Goal: Information Seeking & Learning: Understand process/instructions

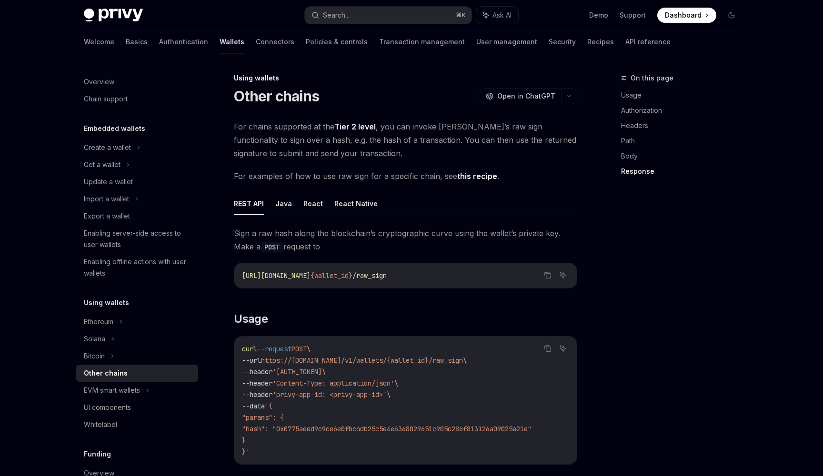
scroll to position [1058, 0]
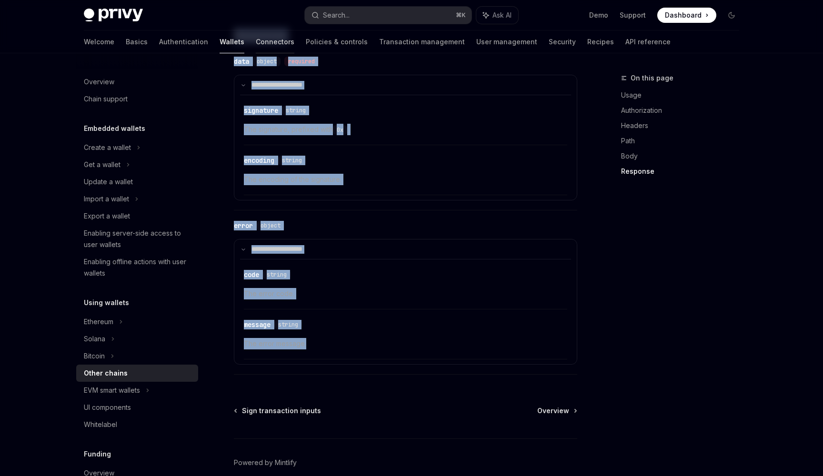
click at [256, 41] on link "Connectors" at bounding box center [275, 41] width 39 height 23
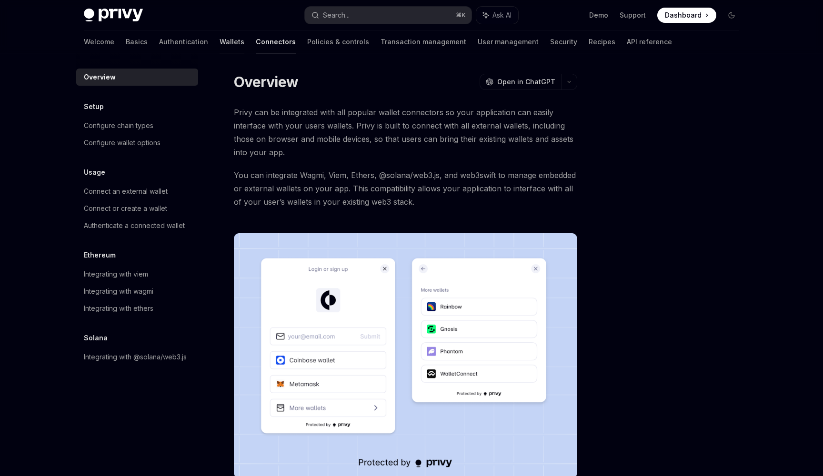
click at [219, 45] on link "Wallets" at bounding box center [231, 41] width 25 height 23
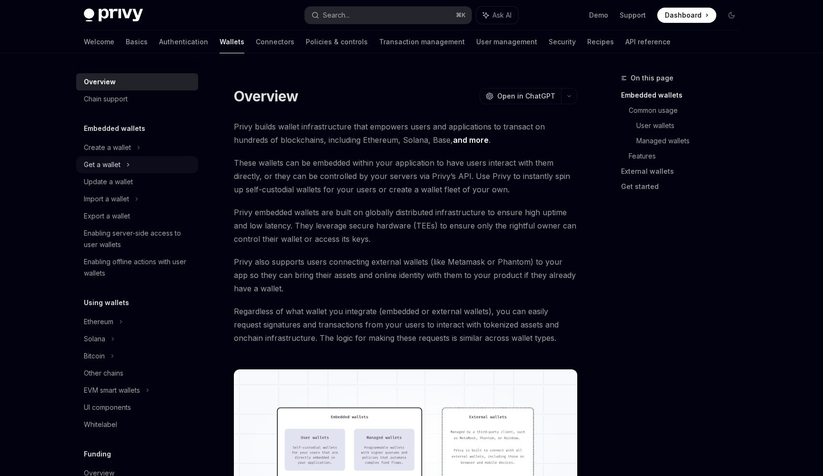
click at [143, 167] on div "Get a wallet" at bounding box center [137, 164] width 122 height 17
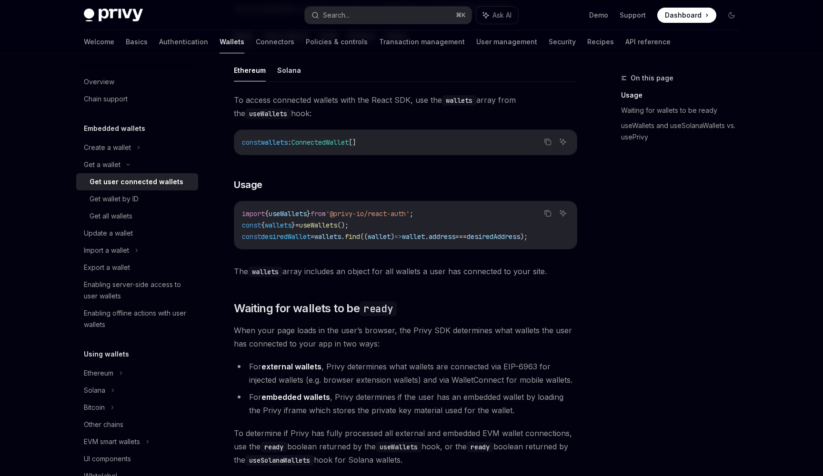
scroll to position [447, 0]
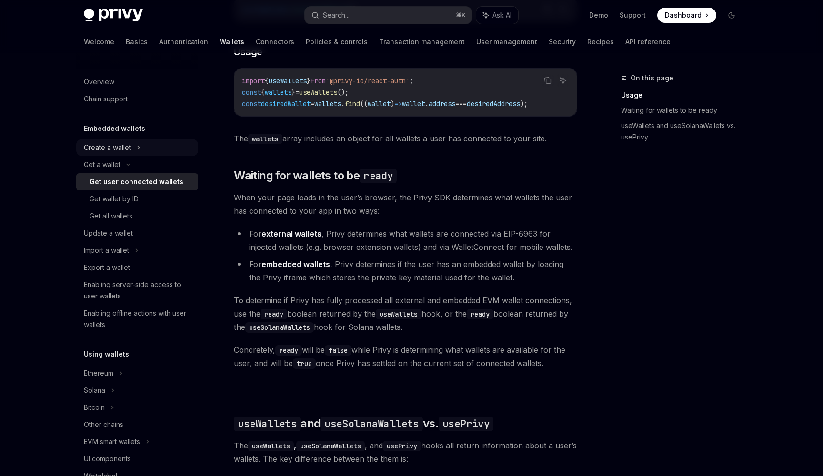
click at [144, 149] on div "Create a wallet" at bounding box center [137, 147] width 122 height 17
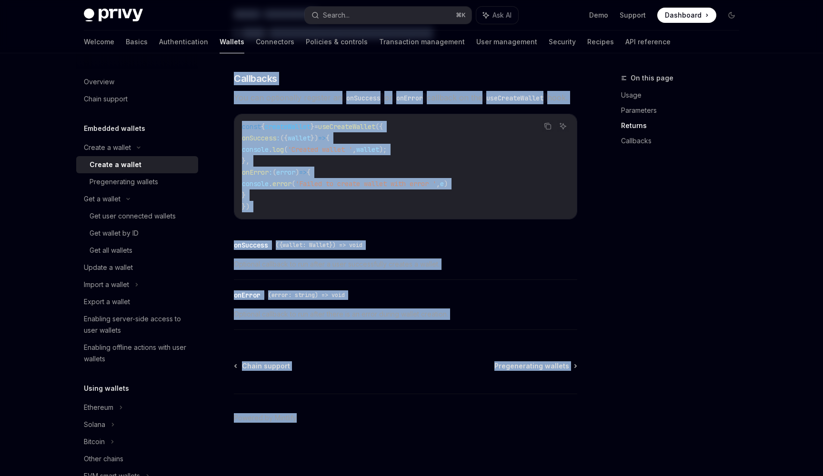
scroll to position [662, 0]
drag, startPoint x: 235, startPoint y: 94, endPoint x: 498, endPoint y: 322, distance: 347.9
copy div "Create a wallet OpenAI Open in ChatGPT OpenAI Open in ChatGPT Privy enables you…"
click at [133, 220] on div "Get user connected wallets" at bounding box center [133, 215] width 86 height 11
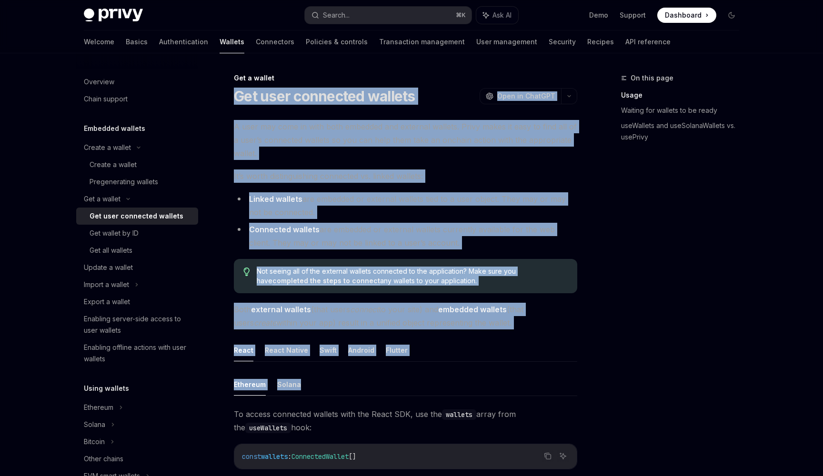
drag, startPoint x: 236, startPoint y: 96, endPoint x: 328, endPoint y: 387, distance: 304.9
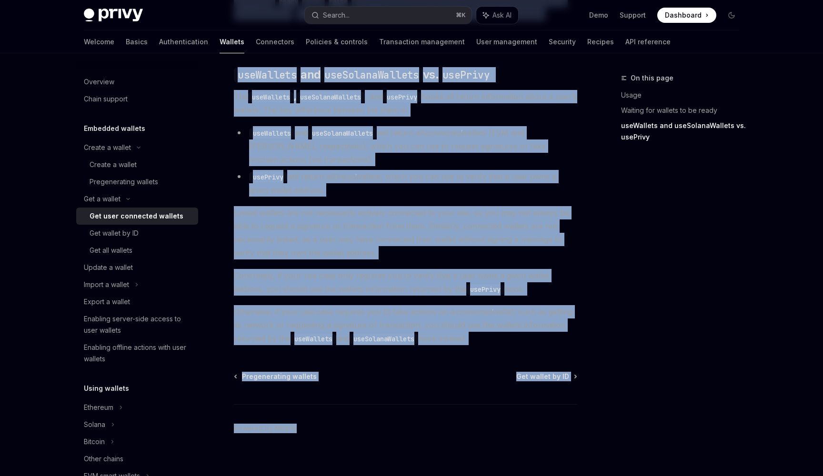
scroll to position [806, 0]
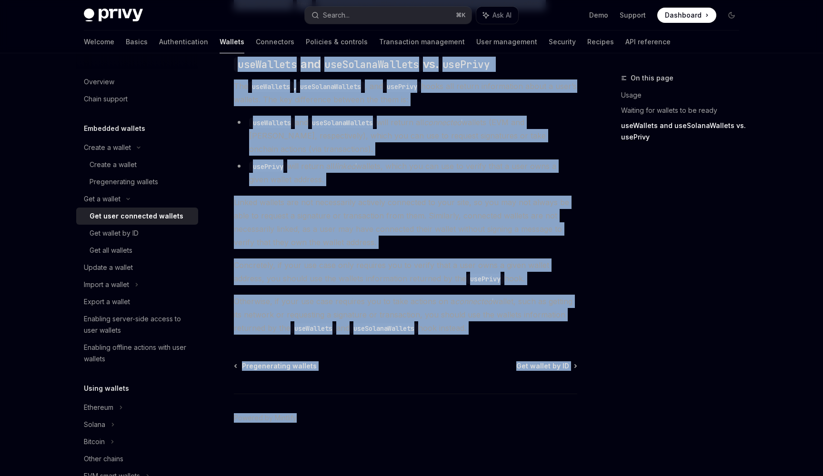
drag, startPoint x: 235, startPoint y: 96, endPoint x: 494, endPoint y: 324, distance: 344.8
copy div "Lor ipsu dolorsita consect AdipIS Elit se DoeiUSM TempOR Inci ut LaboREE D magn…"
click at [136, 234] on div "Get wallet by ID" at bounding box center [114, 233] width 49 height 11
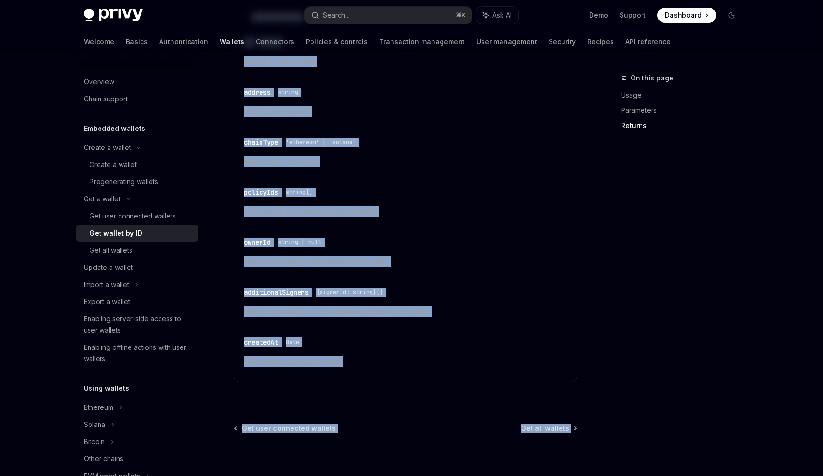
scroll to position [497, 0]
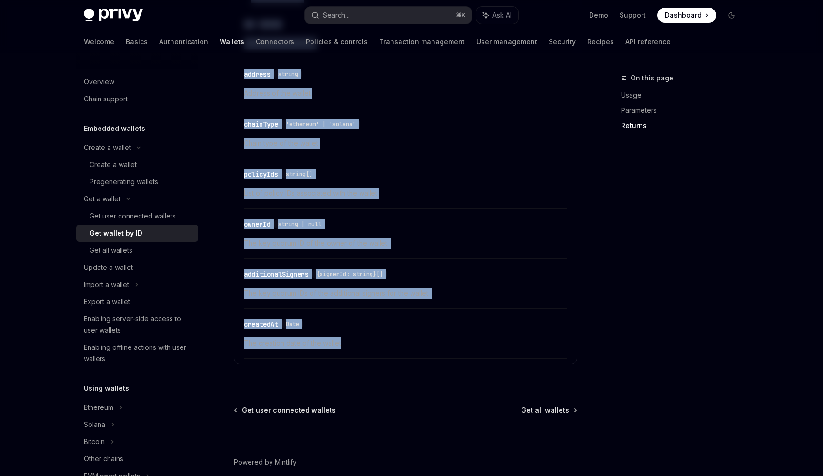
drag, startPoint x: 235, startPoint y: 94, endPoint x: 362, endPoint y: 351, distance: 286.8
click at [362, 351] on div "**********" at bounding box center [316, 47] width 526 height 945
copy div "**********"
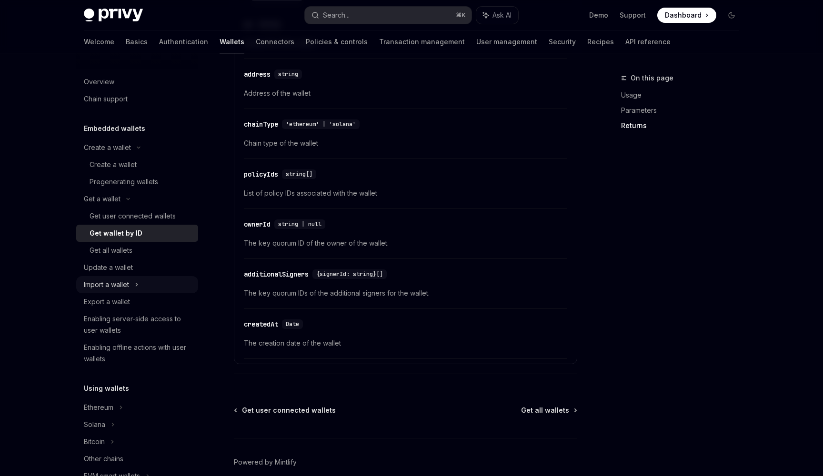
click at [148, 281] on div "Import a wallet" at bounding box center [137, 284] width 122 height 17
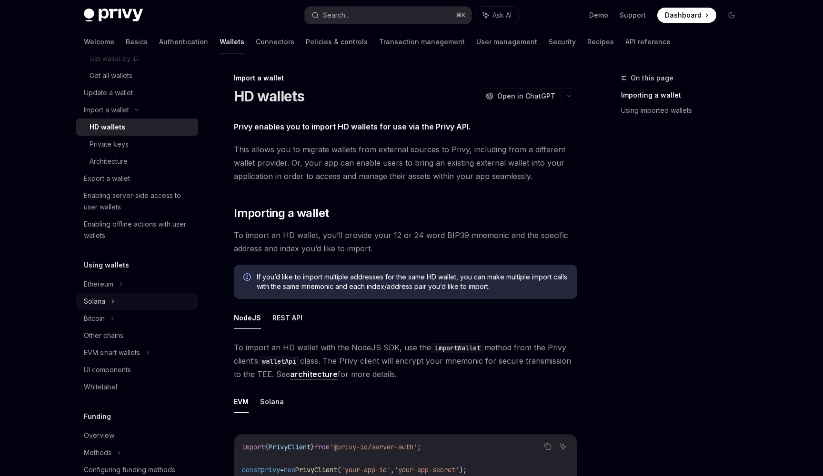
scroll to position [176, 0]
click at [131, 337] on div "Other chains" at bounding box center [138, 334] width 109 height 11
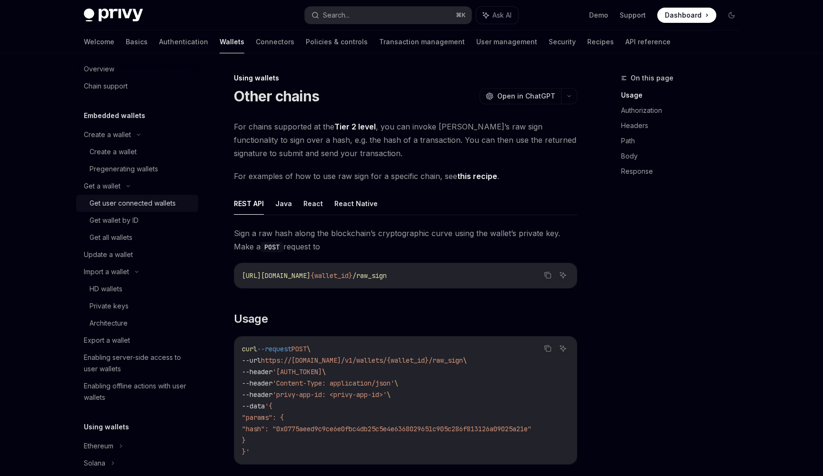
scroll to position [7, 0]
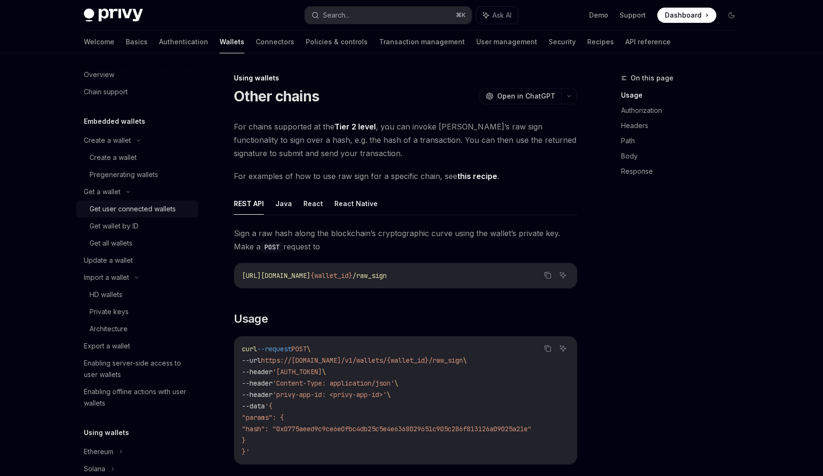
click at [136, 214] on div "Get user connected wallets" at bounding box center [133, 208] width 86 height 11
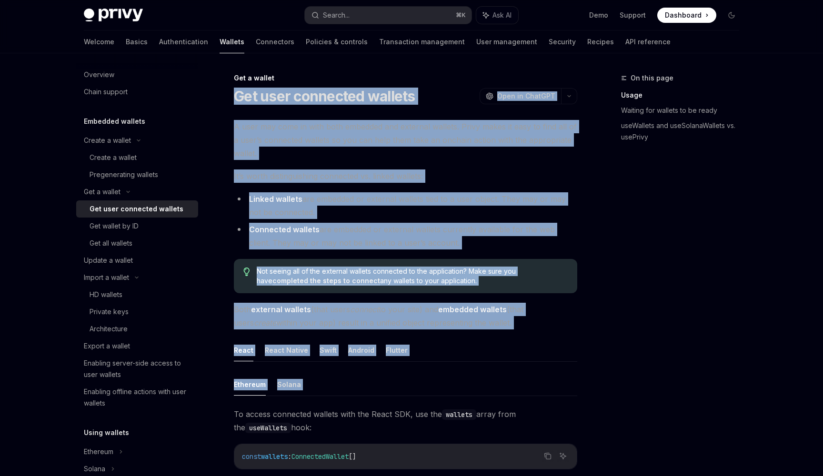
drag, startPoint x: 236, startPoint y: 96, endPoint x: 383, endPoint y: 399, distance: 337.5
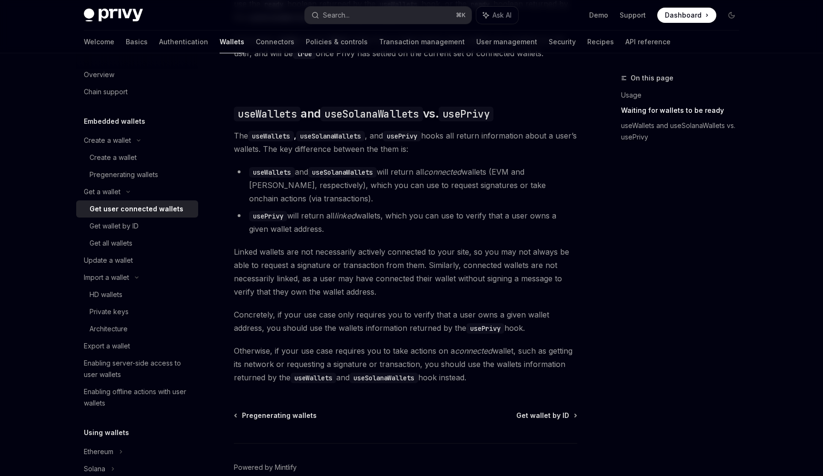
scroll to position [782, 0]
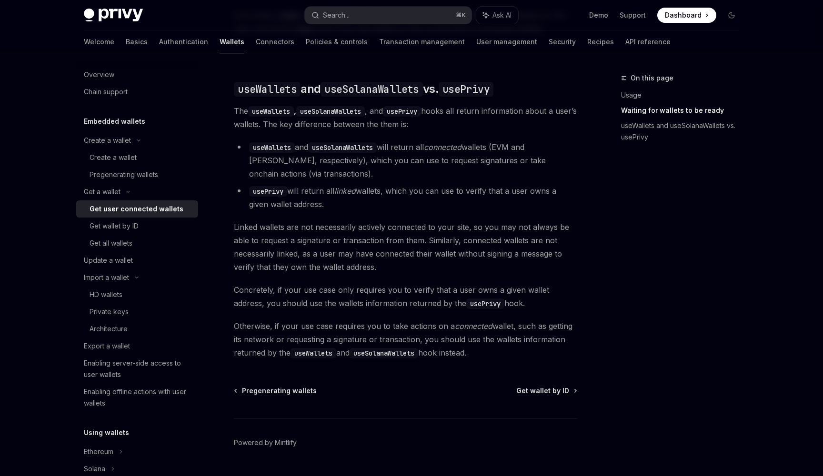
click at [493, 356] on span "Otherwise, if your use case requires you to take actions on a connected wallet,…" at bounding box center [405, 339] width 343 height 40
copy div "Lor ipsu dolorsita consect AdipIS Elit se DoeiUSM TempOR Inci ut LaboREE D magn…"
click at [148, 226] on div "Get wallet by ID" at bounding box center [141, 225] width 103 height 11
type textarea "*"
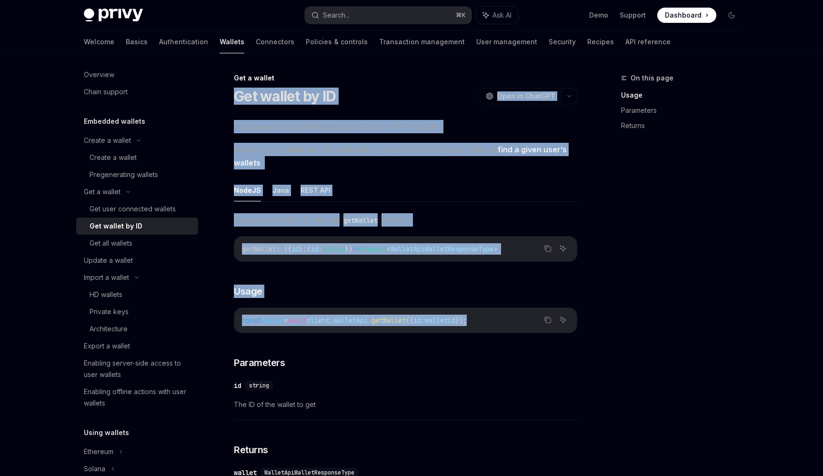
drag, startPoint x: 236, startPoint y: 95, endPoint x: 366, endPoint y: 331, distance: 269.1
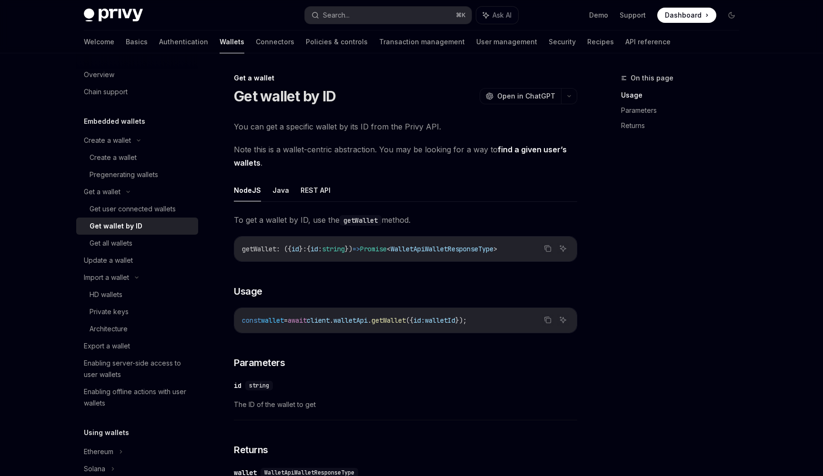
click at [328, 76] on div "Get a wallet" at bounding box center [405, 78] width 343 height 10
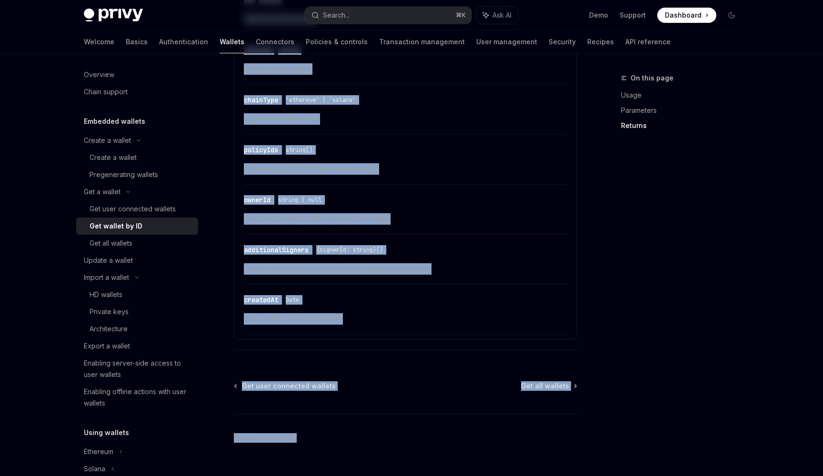
scroll to position [542, 0]
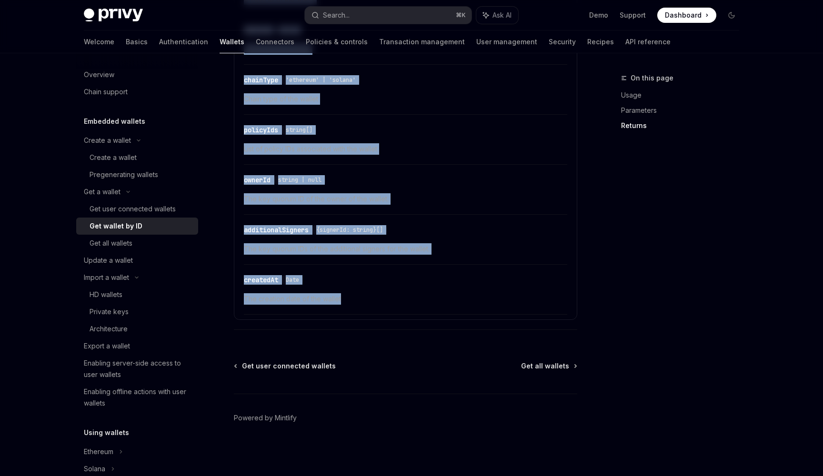
drag, startPoint x: 235, startPoint y: 96, endPoint x: 459, endPoint y: 301, distance: 304.0
click at [459, 301] on div "**********" at bounding box center [316, 3] width 526 height 945
copy div "**********"
